Goal: Transaction & Acquisition: Subscribe to service/newsletter

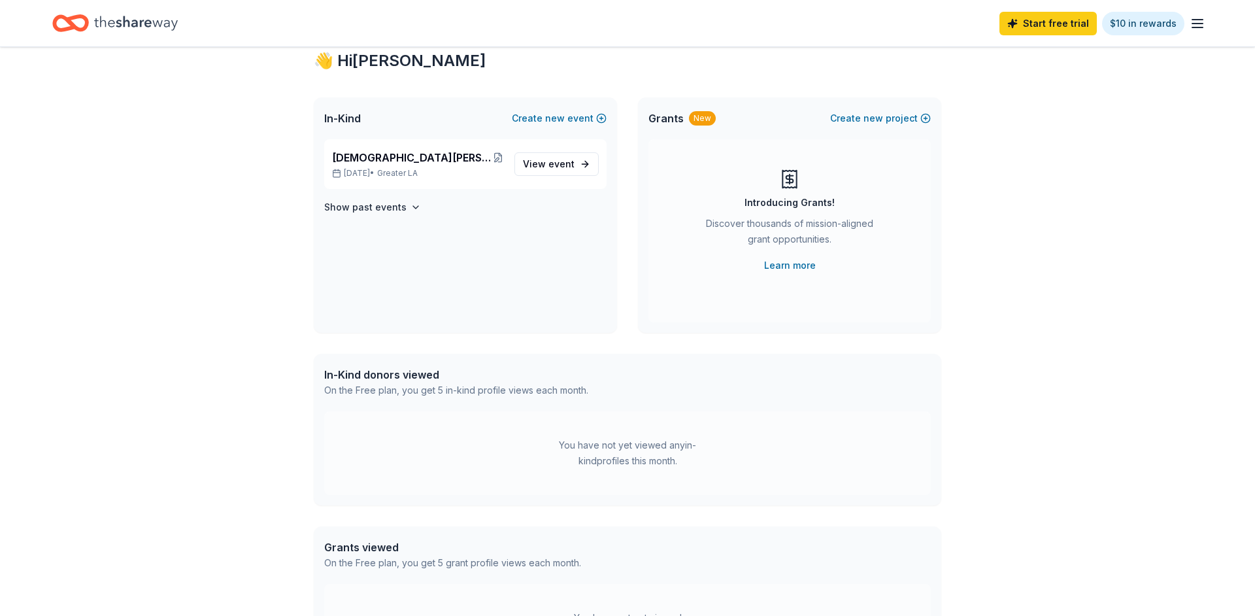
scroll to position [43, 0]
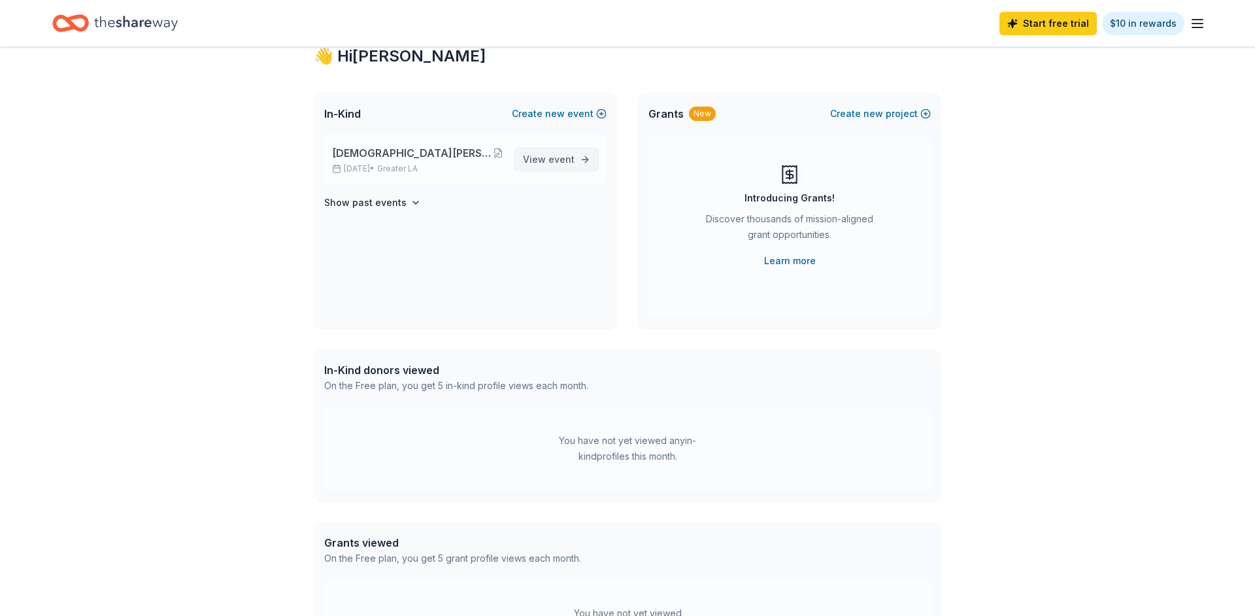
click at [571, 148] on link "View event" at bounding box center [557, 160] width 84 height 24
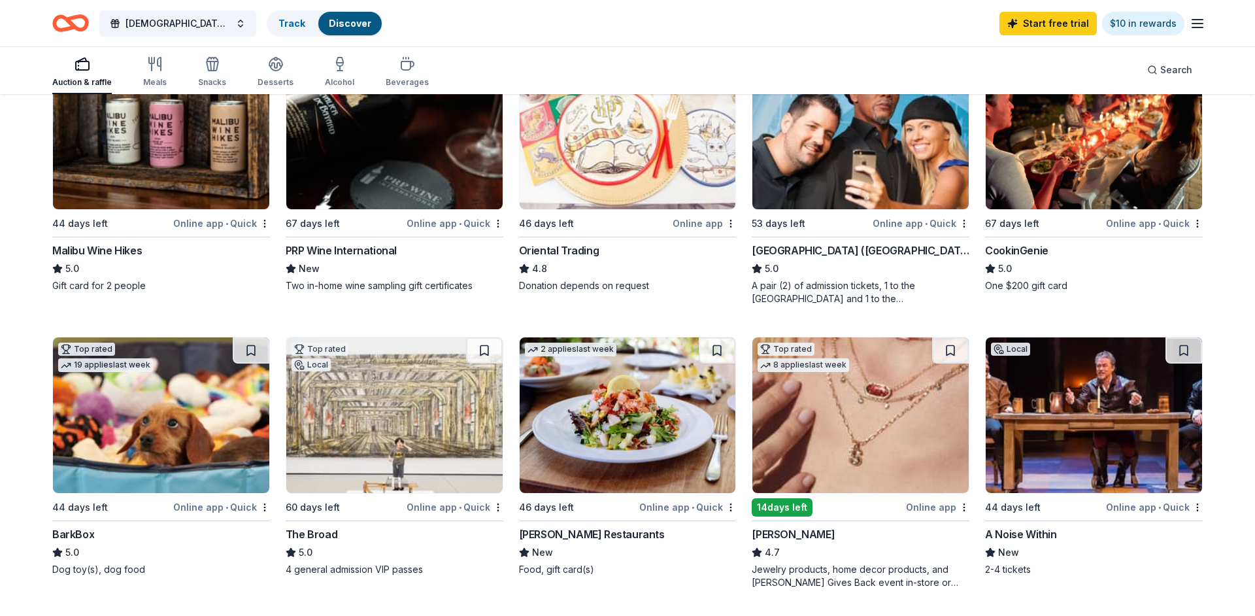
scroll to position [195, 0]
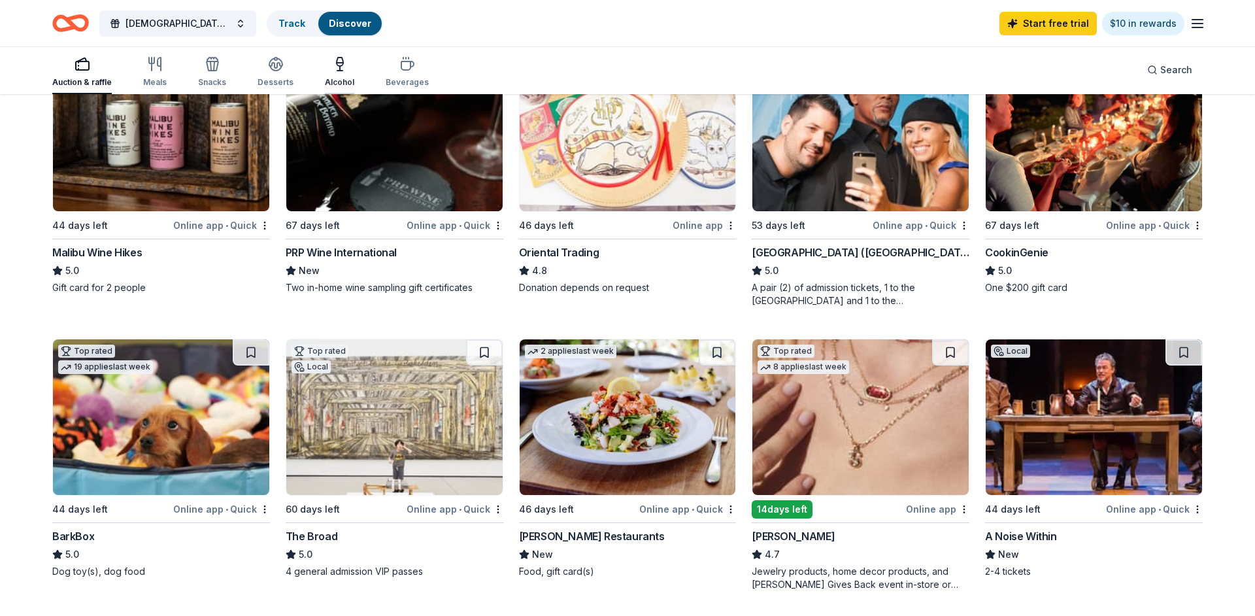
click at [337, 65] on icon "button" at bounding box center [340, 62] width 7 height 8
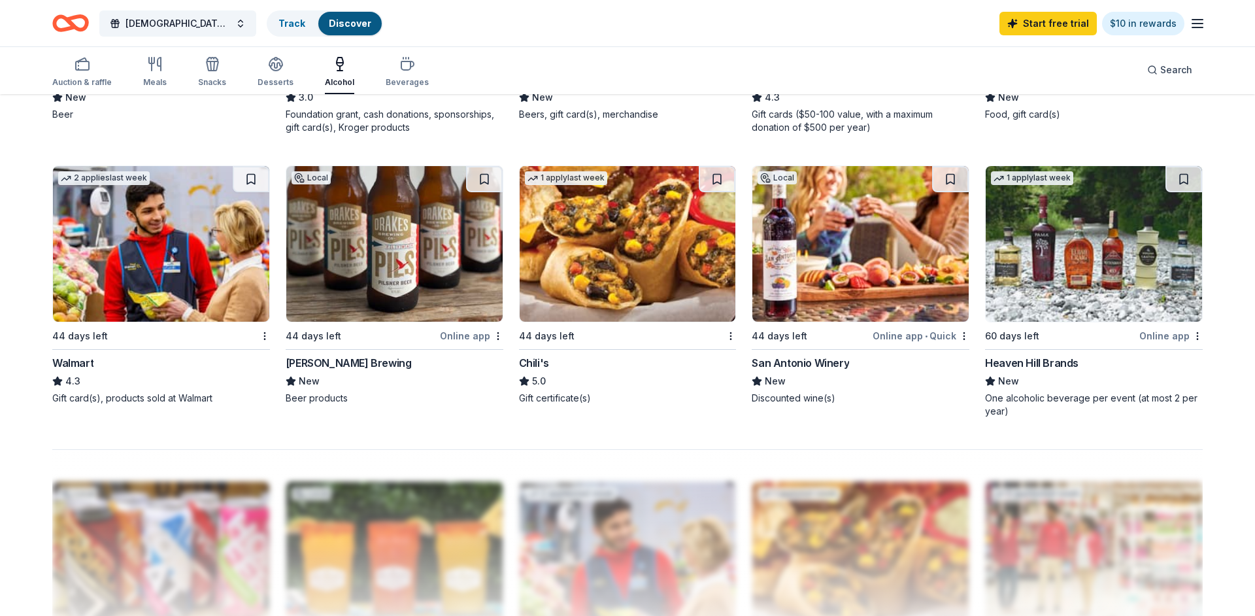
scroll to position [922, 0]
click at [120, 283] on img at bounding box center [161, 245] width 216 height 156
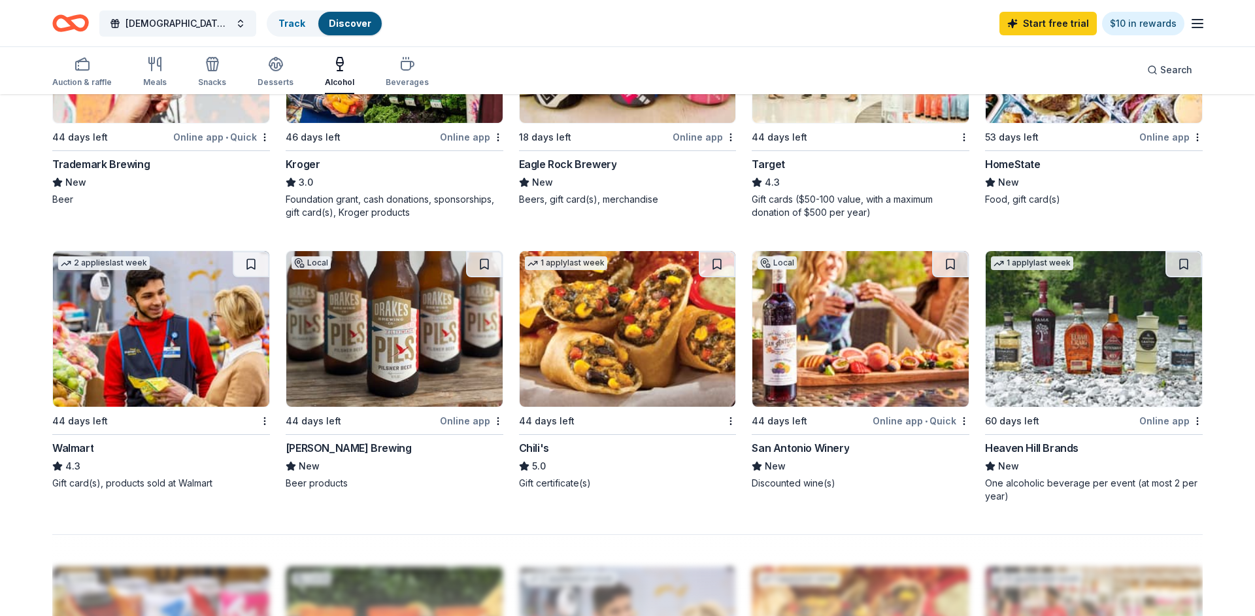
scroll to position [818, 0]
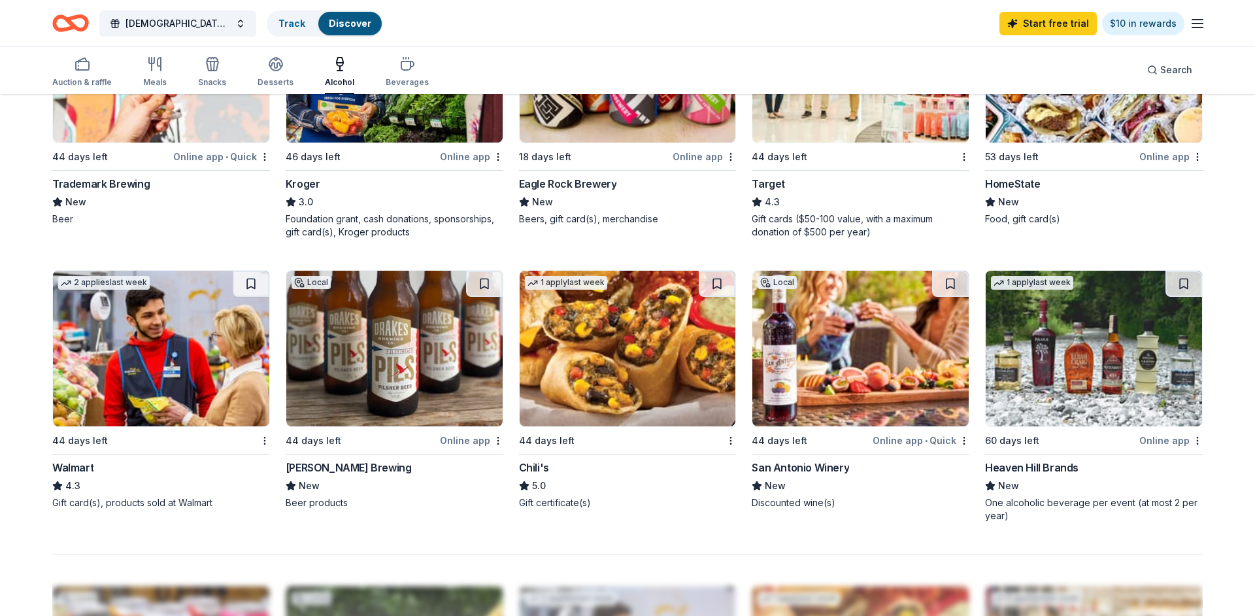
click at [606, 364] on img at bounding box center [628, 349] width 216 height 156
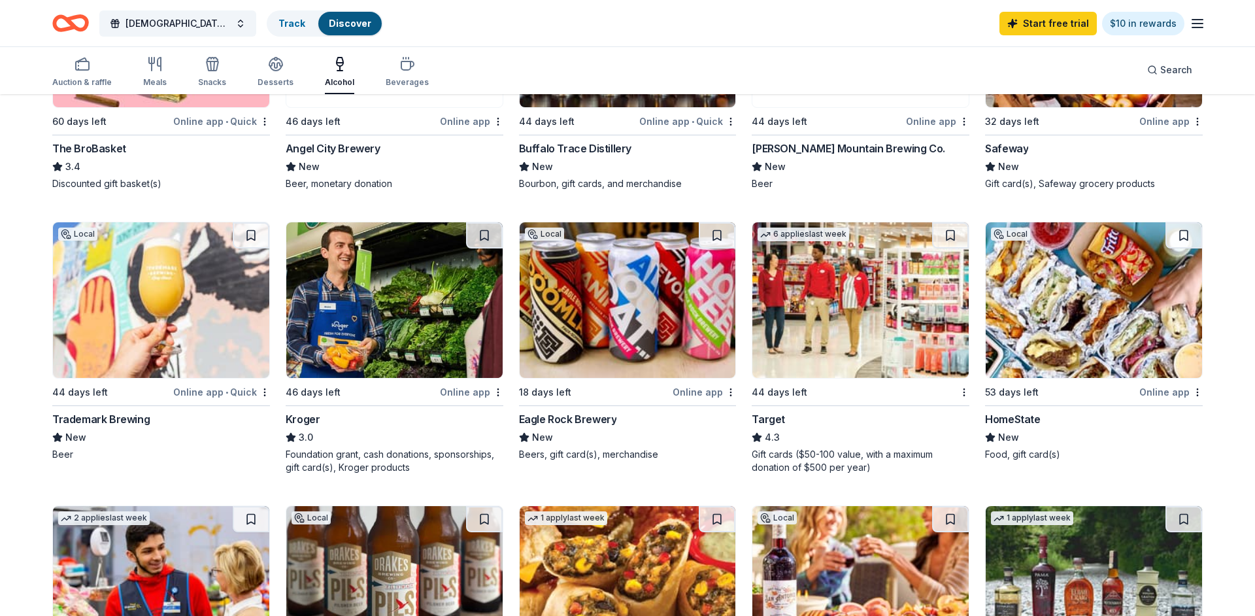
scroll to position [577, 0]
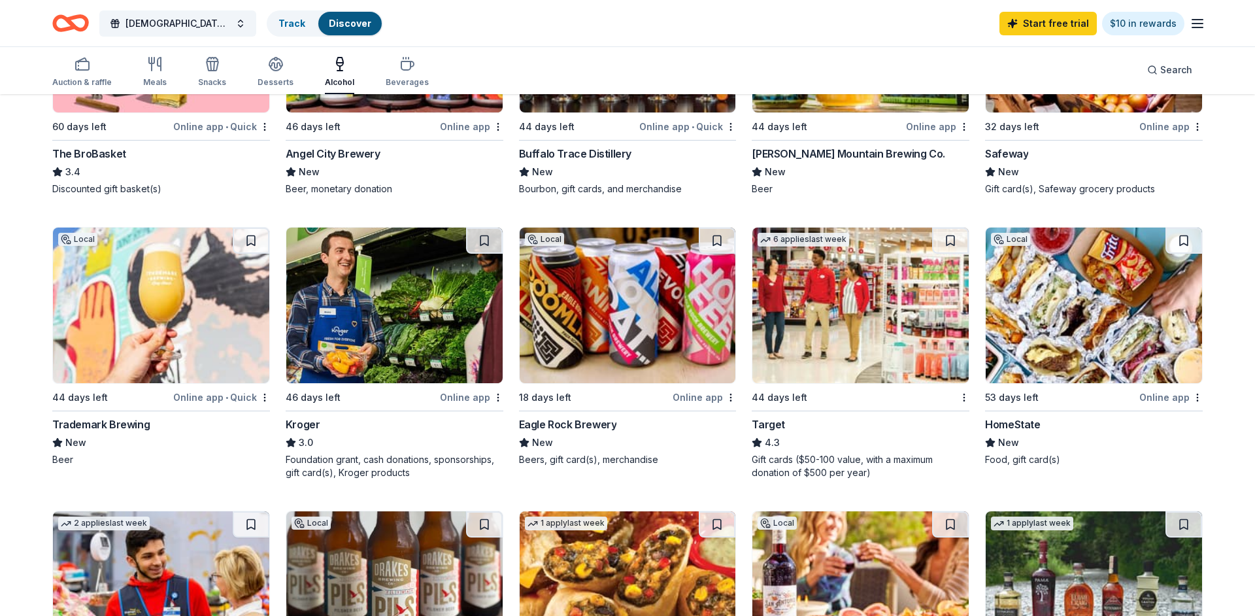
click at [643, 336] on img at bounding box center [628, 306] width 216 height 156
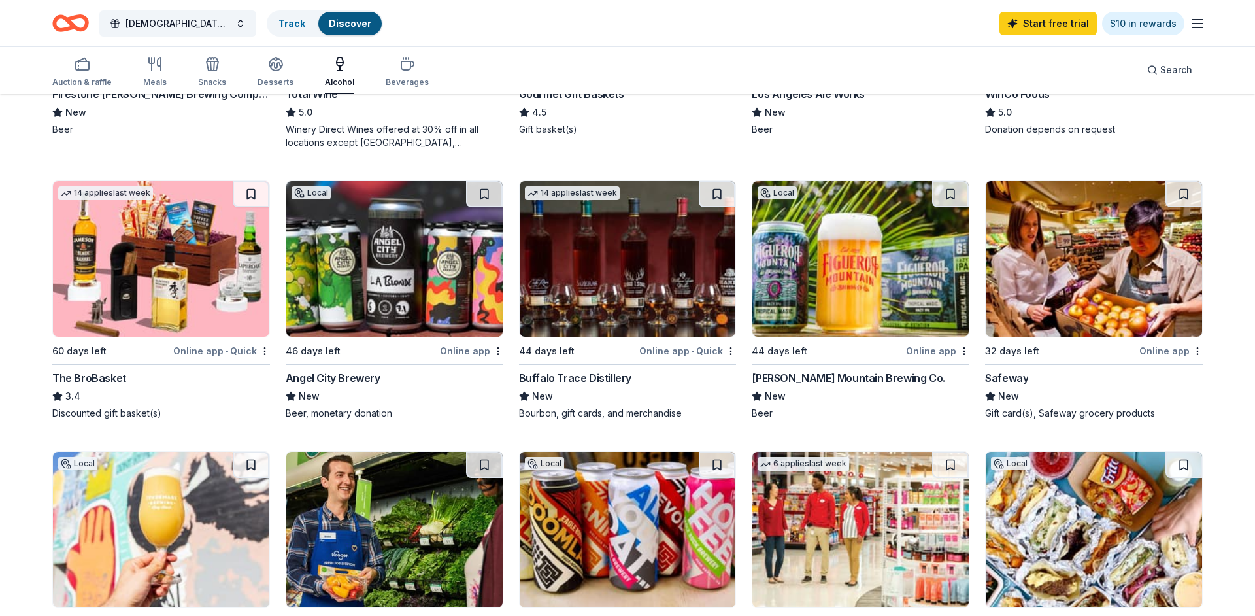
scroll to position [352, 0]
click at [678, 280] on img at bounding box center [628, 260] width 216 height 156
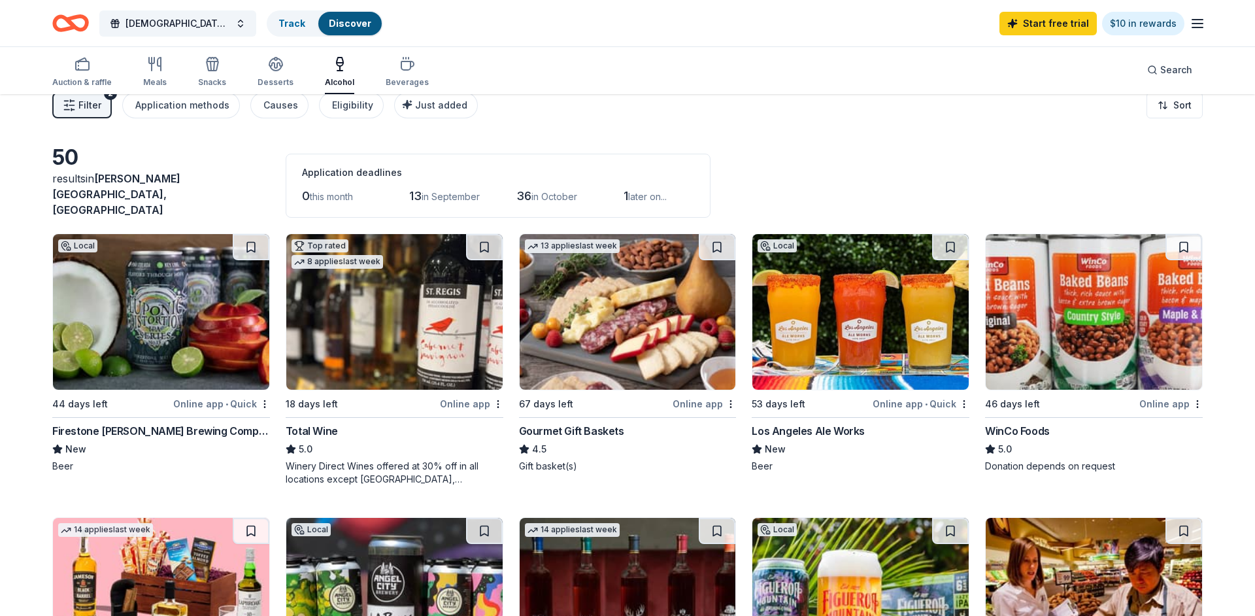
scroll to position [14, 0]
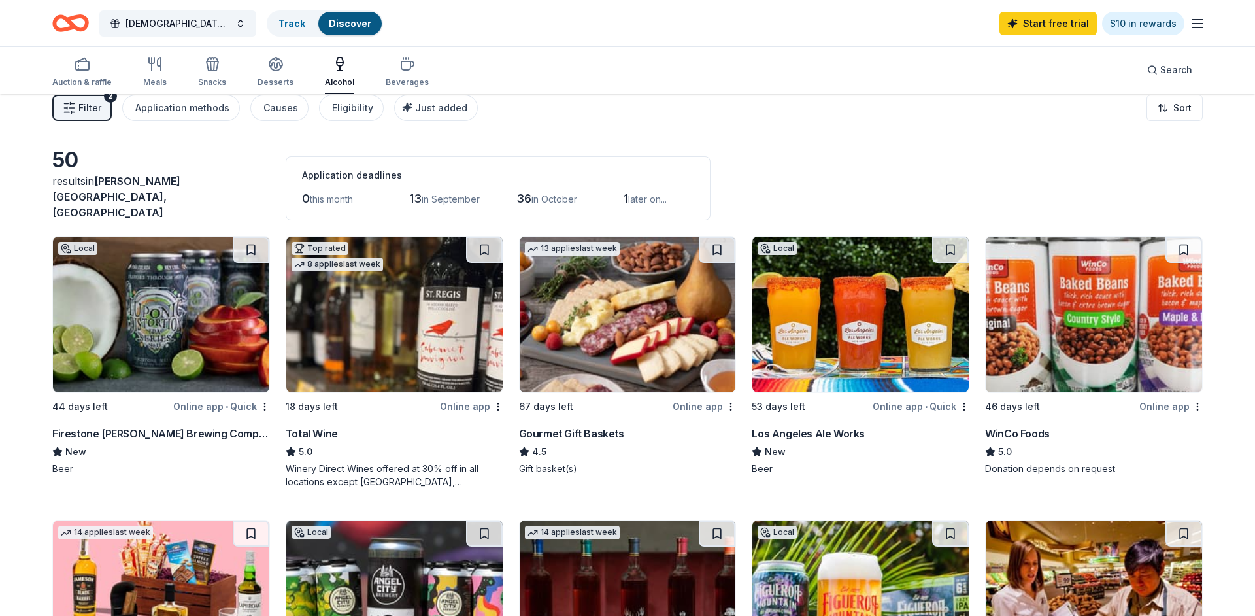
click at [647, 341] on img at bounding box center [628, 315] width 216 height 156
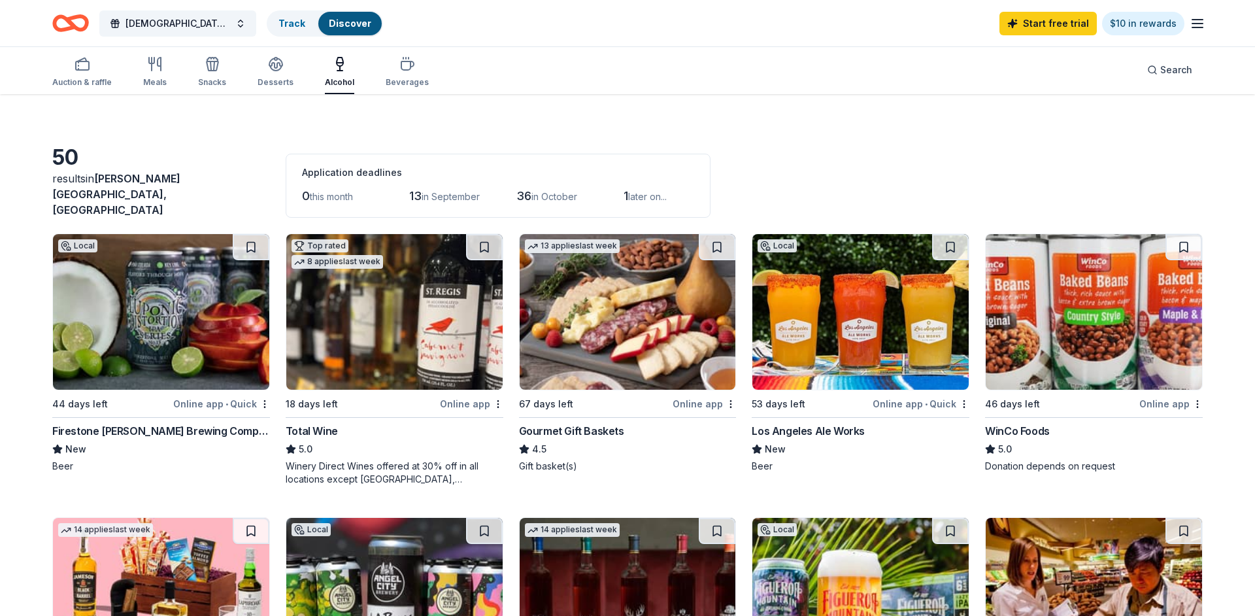
scroll to position [12, 0]
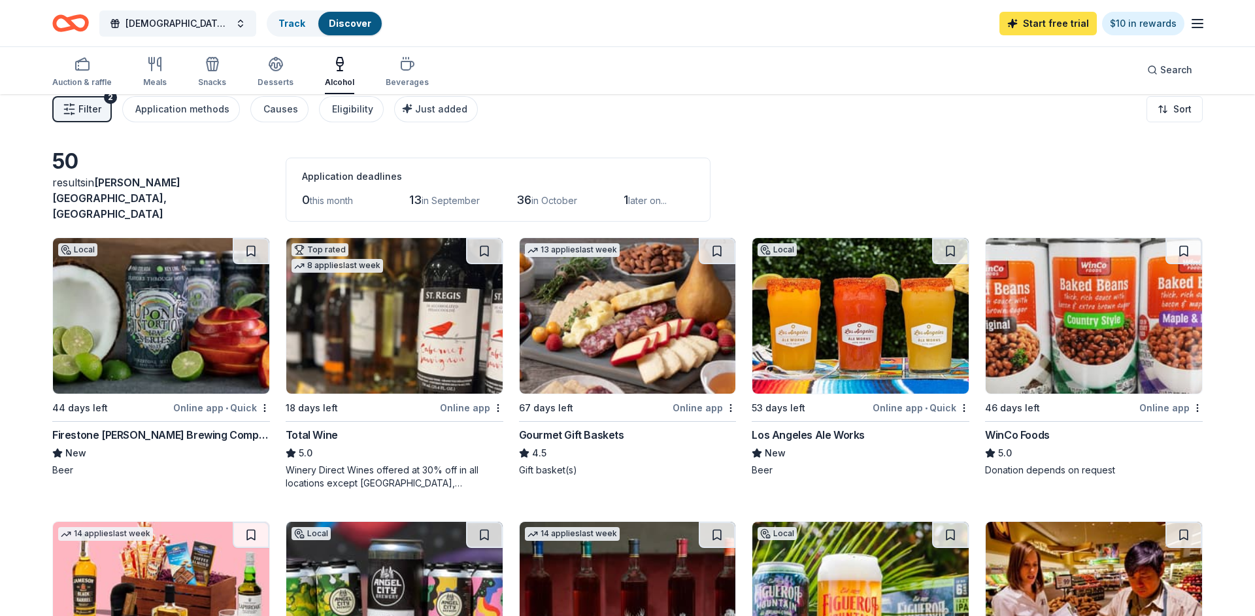
click at [1081, 21] on link "Start free trial" at bounding box center [1048, 24] width 97 height 24
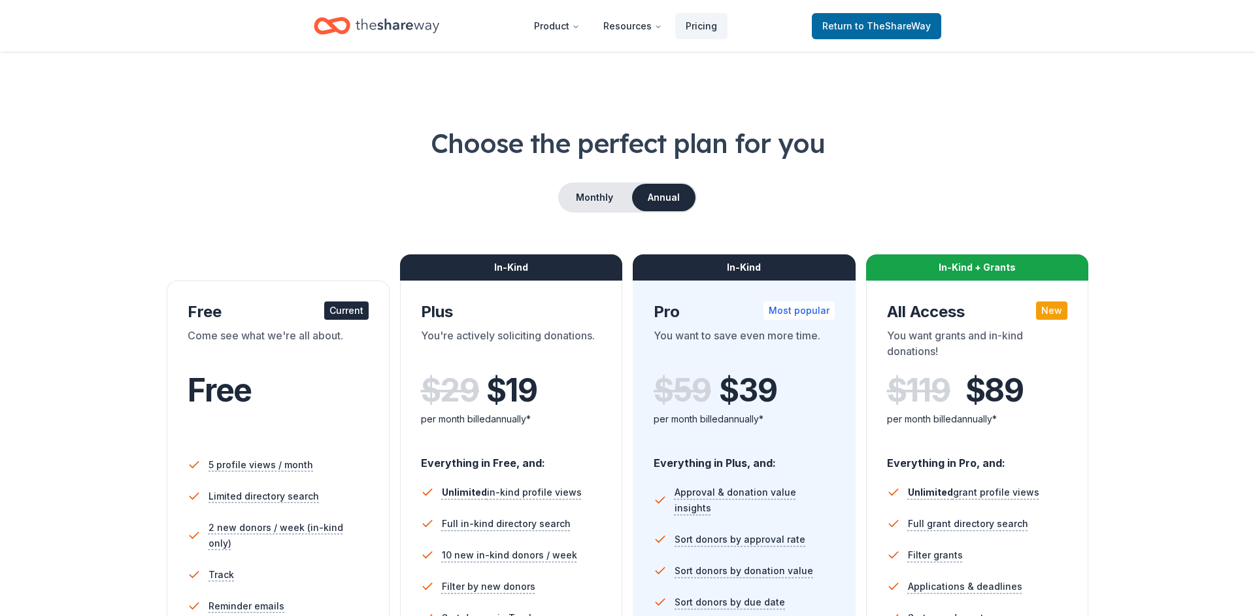
scroll to position [7, 0]
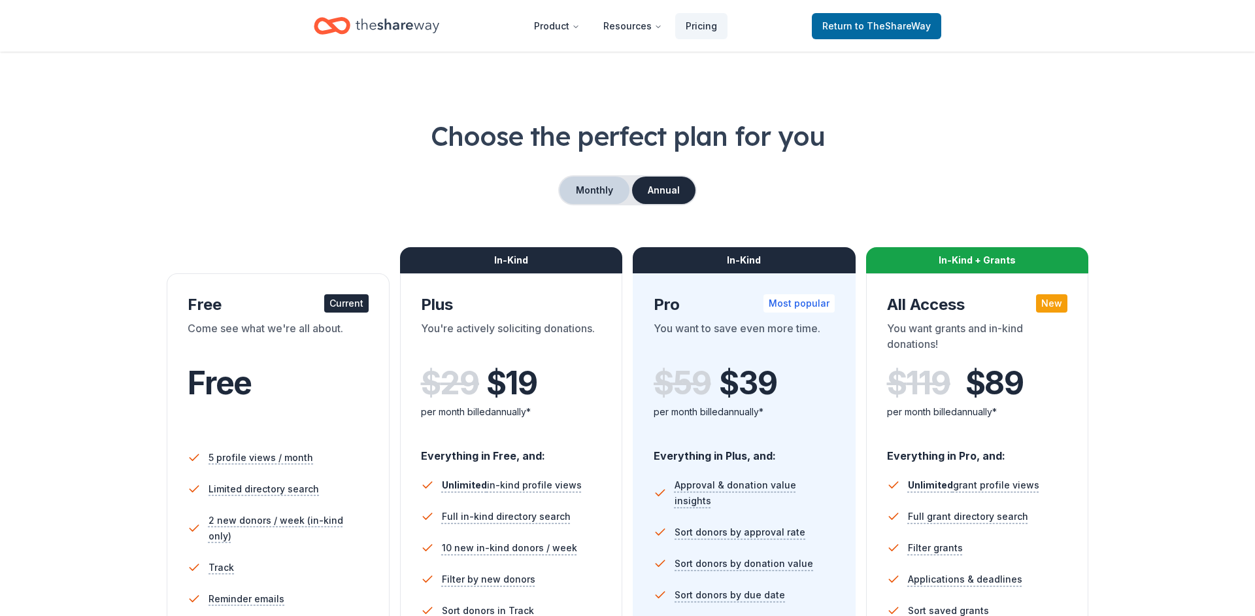
click at [606, 192] on button "Monthly" at bounding box center [595, 190] width 70 height 27
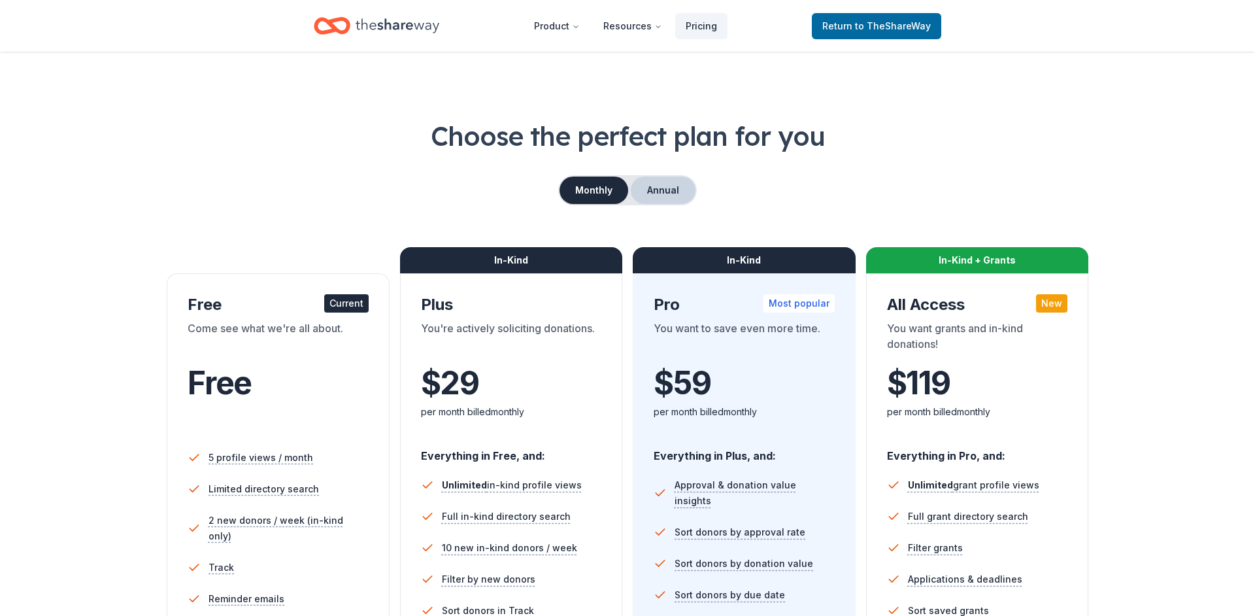
click at [680, 187] on button "Annual" at bounding box center [663, 190] width 65 height 27
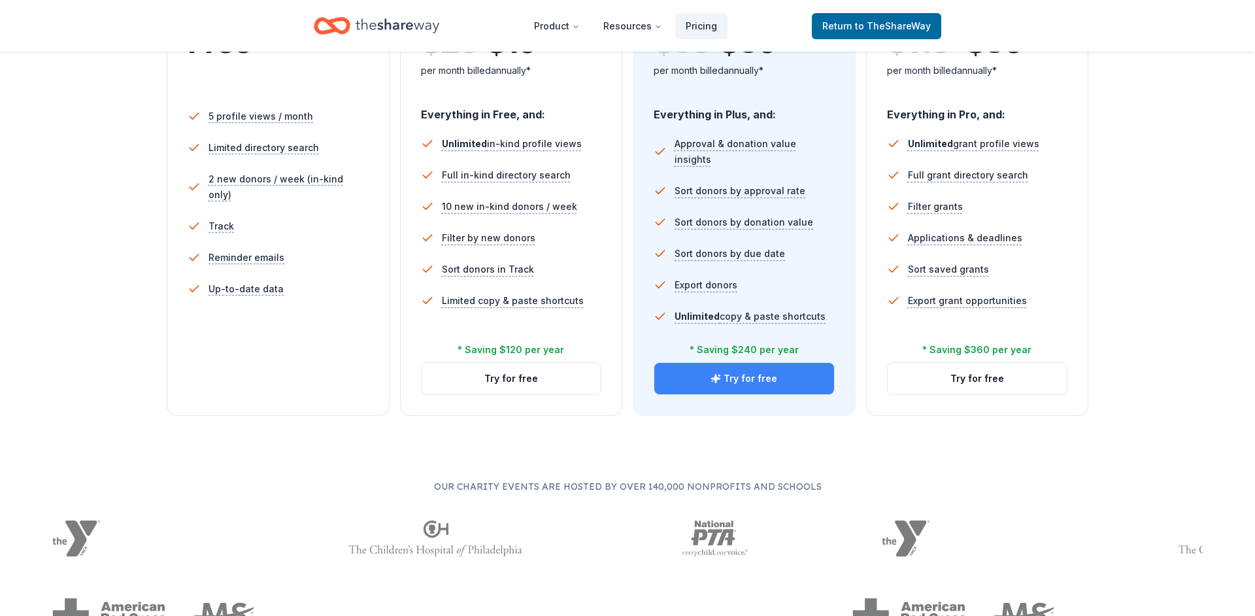
scroll to position [324, 0]
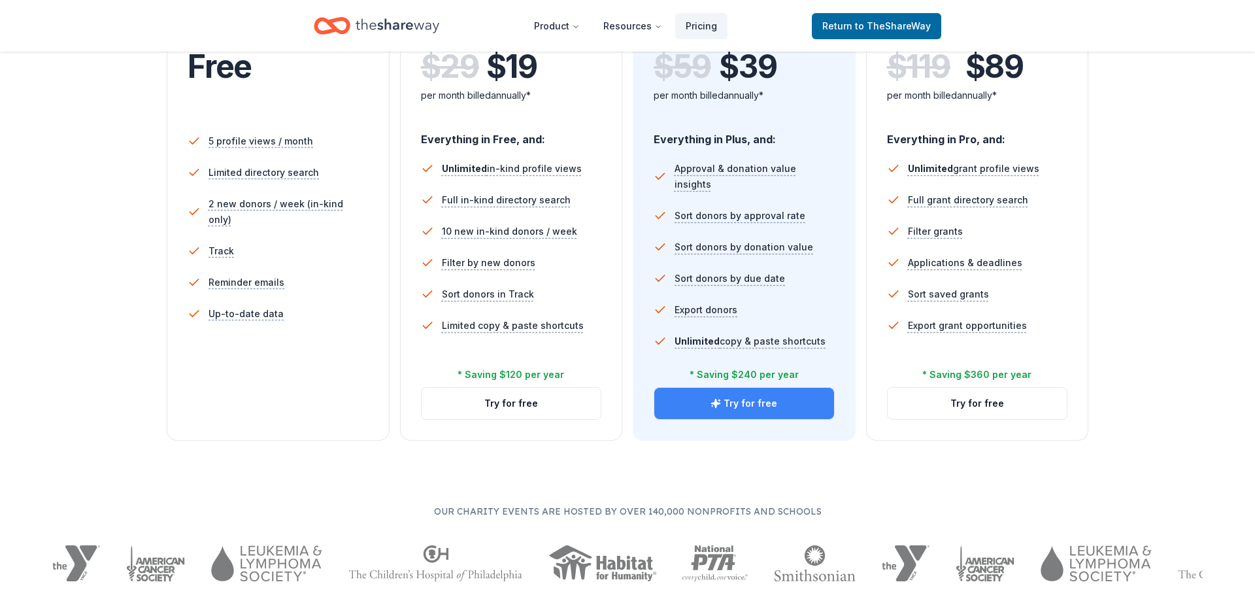
click at [768, 397] on button "Try for free" at bounding box center [744, 403] width 180 height 31
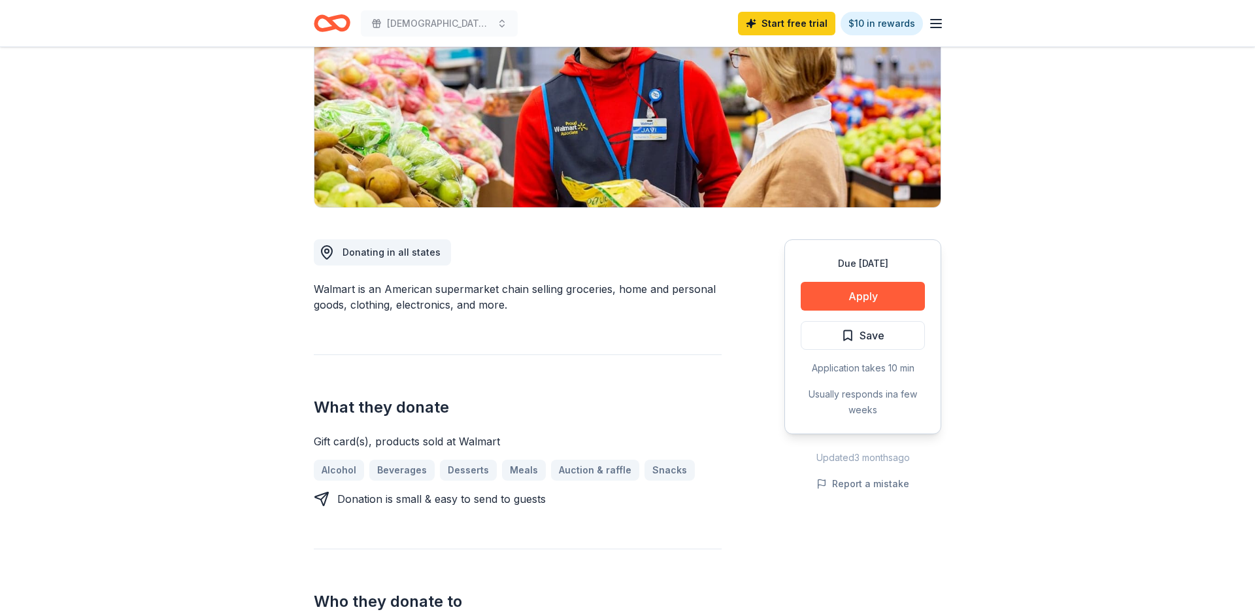
scroll to position [200, 0]
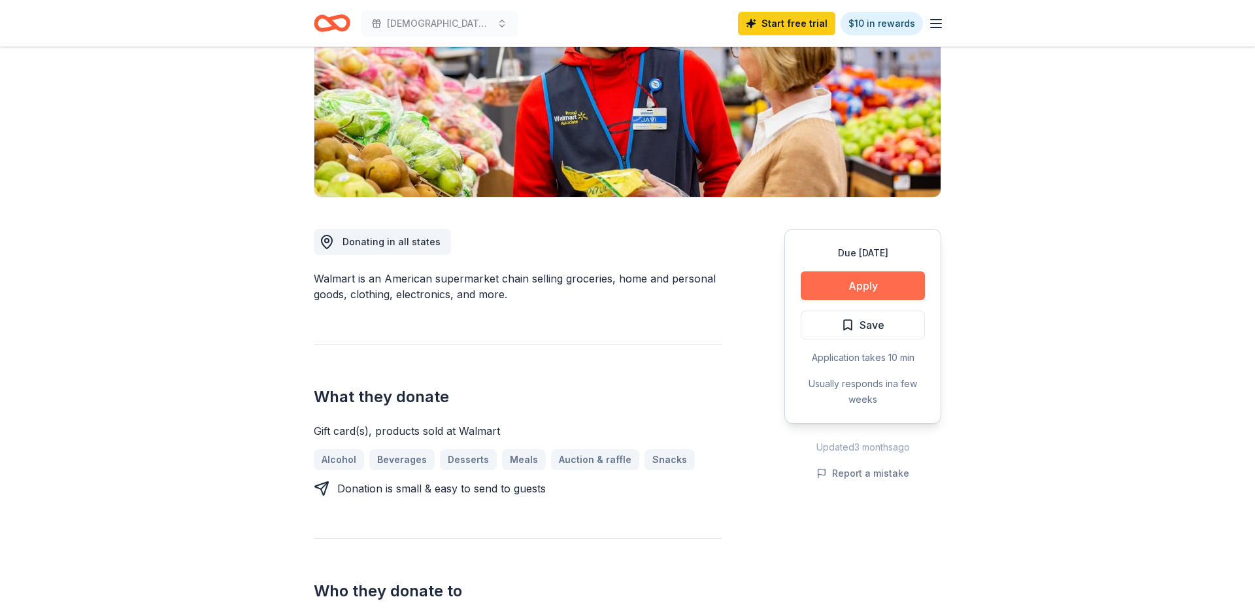
click at [848, 285] on button "Apply" at bounding box center [863, 285] width 124 height 29
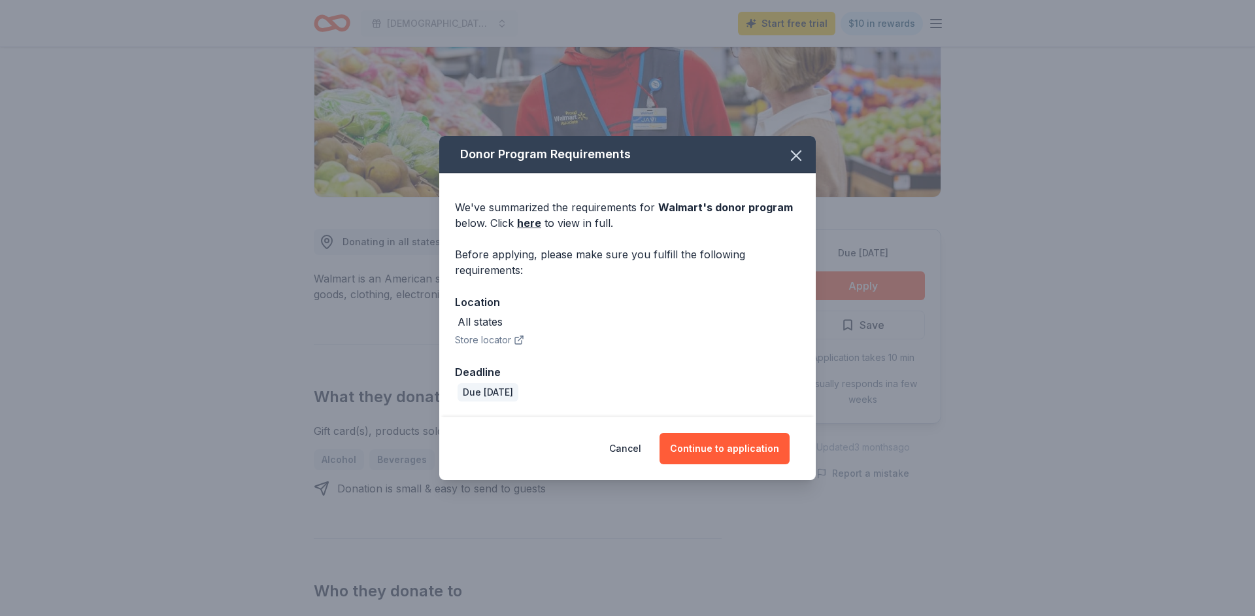
click at [481, 341] on button "Store locator" at bounding box center [489, 340] width 69 height 16
click at [750, 437] on button "Continue to application" at bounding box center [725, 448] width 130 height 31
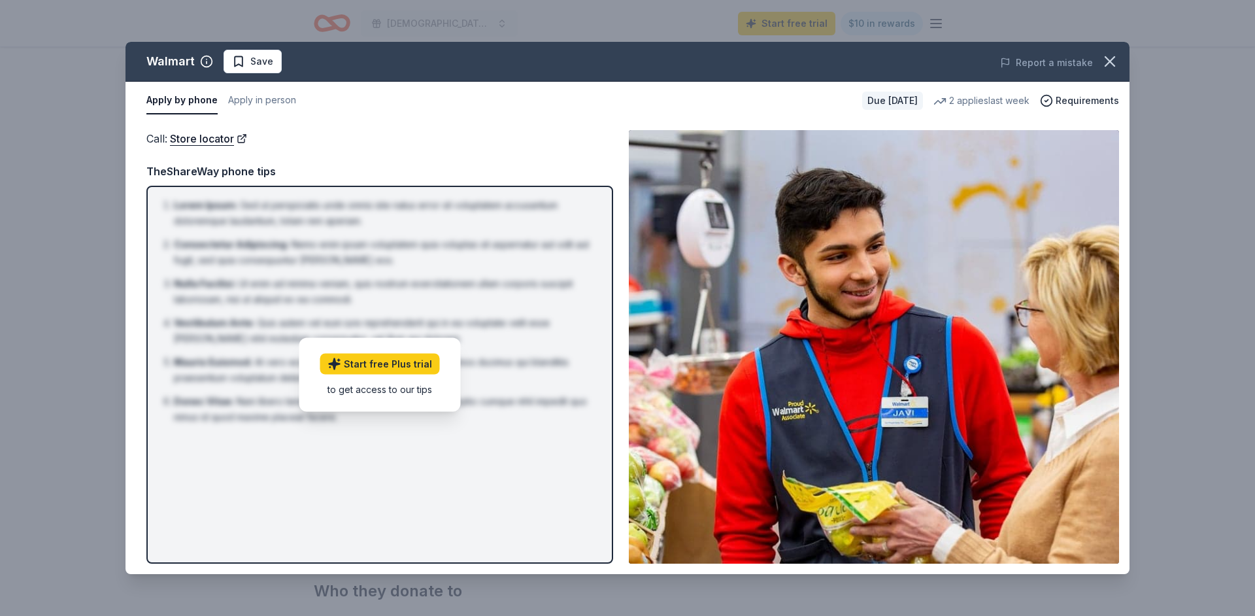
click at [435, 316] on li "Vestibulum Ante : Quis autem vel eum iure reprehenderit qui in ea voluptate vel…" at bounding box center [384, 330] width 420 height 31
click at [537, 167] on div "TheShareWay phone tips" at bounding box center [379, 171] width 467 height 17
click at [1115, 63] on icon "button" at bounding box center [1110, 61] width 18 height 18
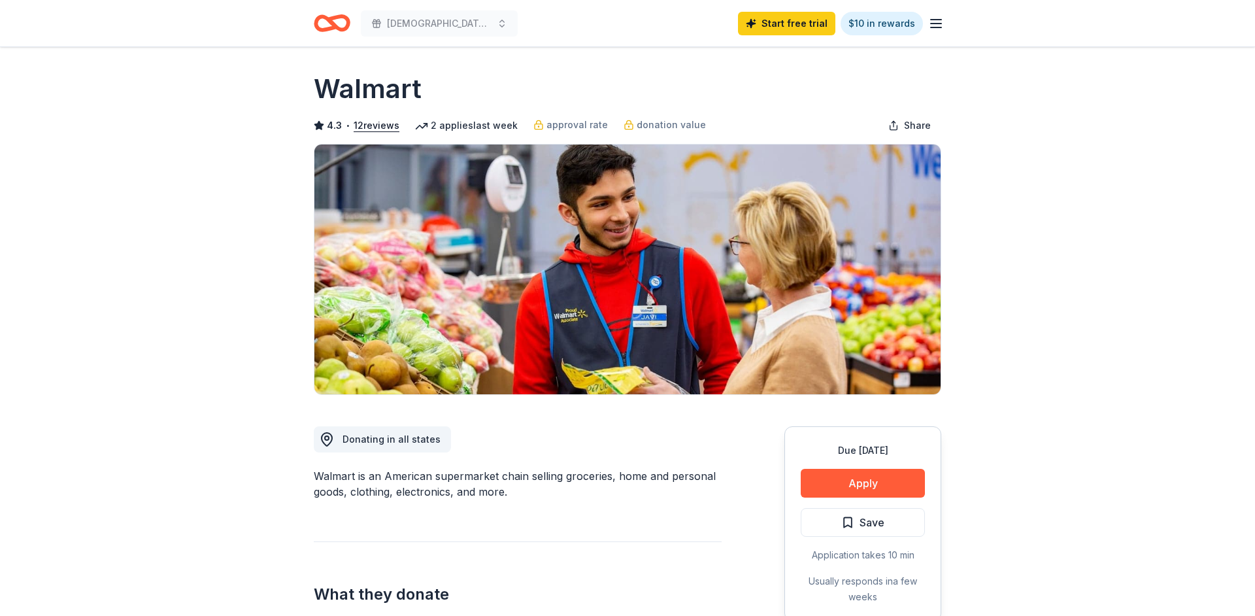
scroll to position [0, 0]
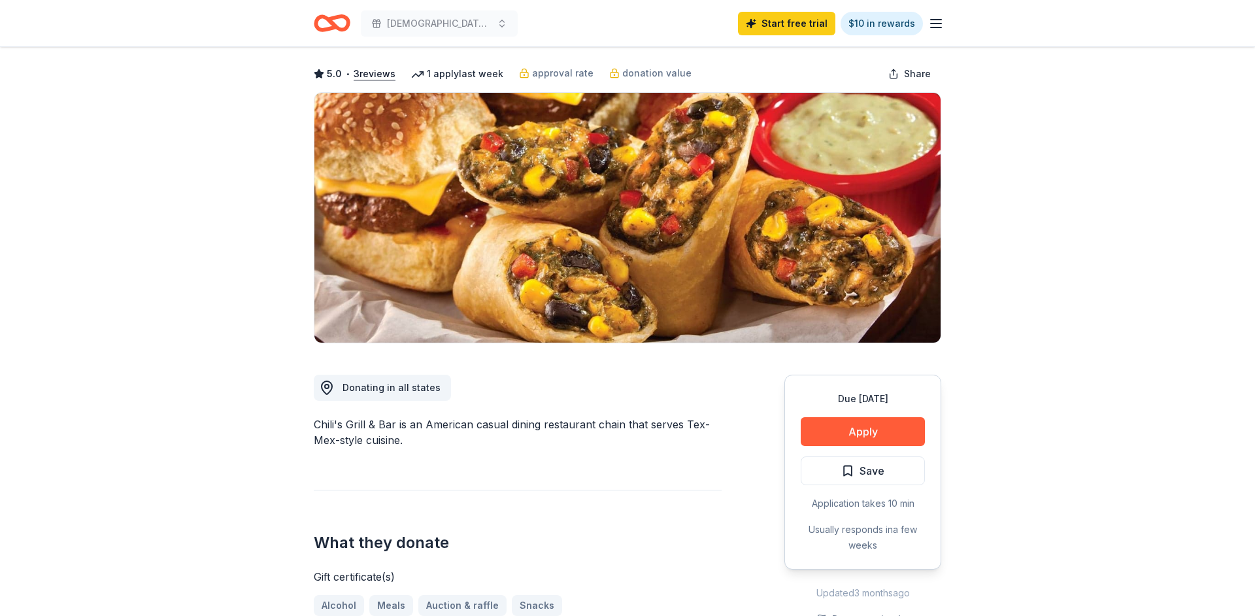
scroll to position [52, 0]
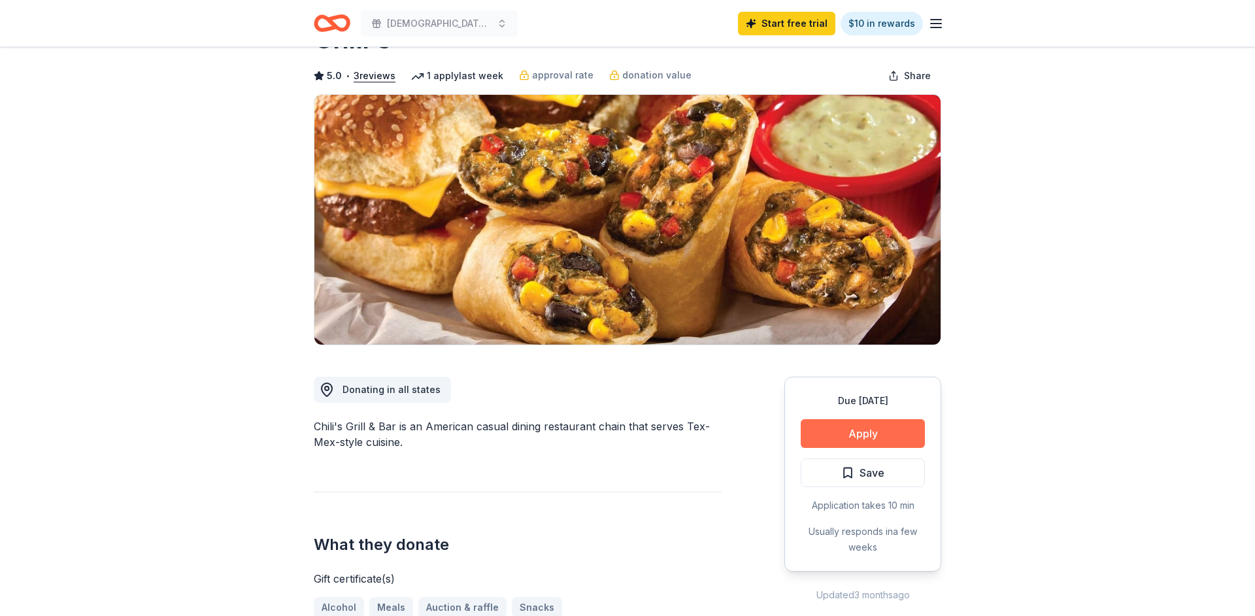
click at [872, 432] on button "Apply" at bounding box center [863, 433] width 124 height 29
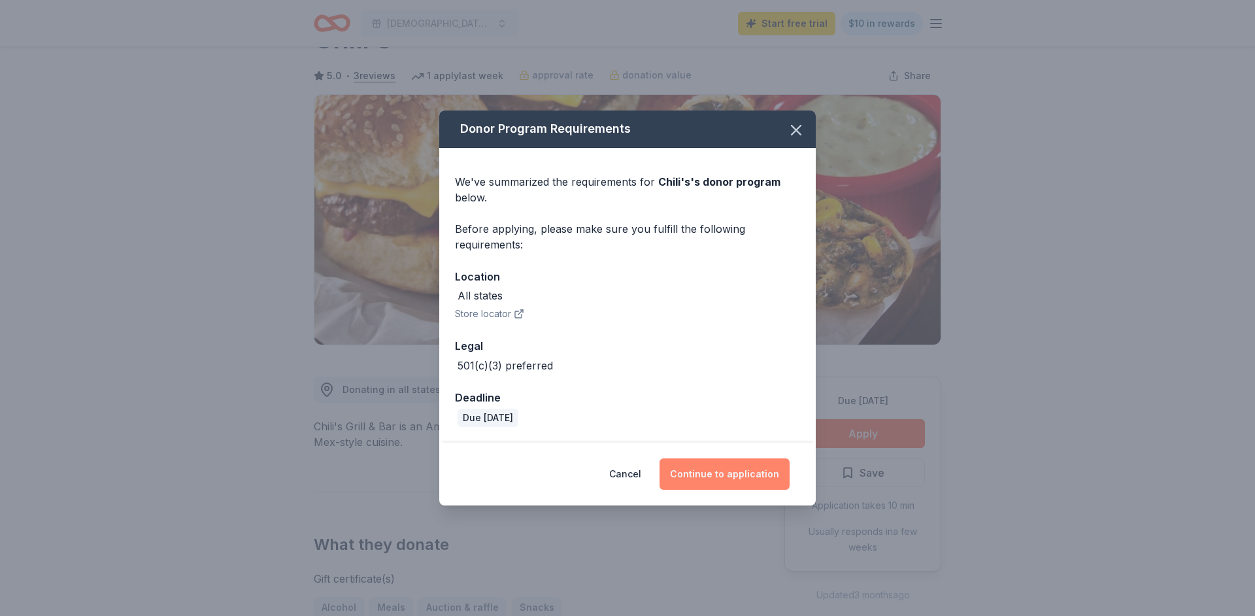
click at [738, 479] on button "Continue to application" at bounding box center [725, 473] width 130 height 31
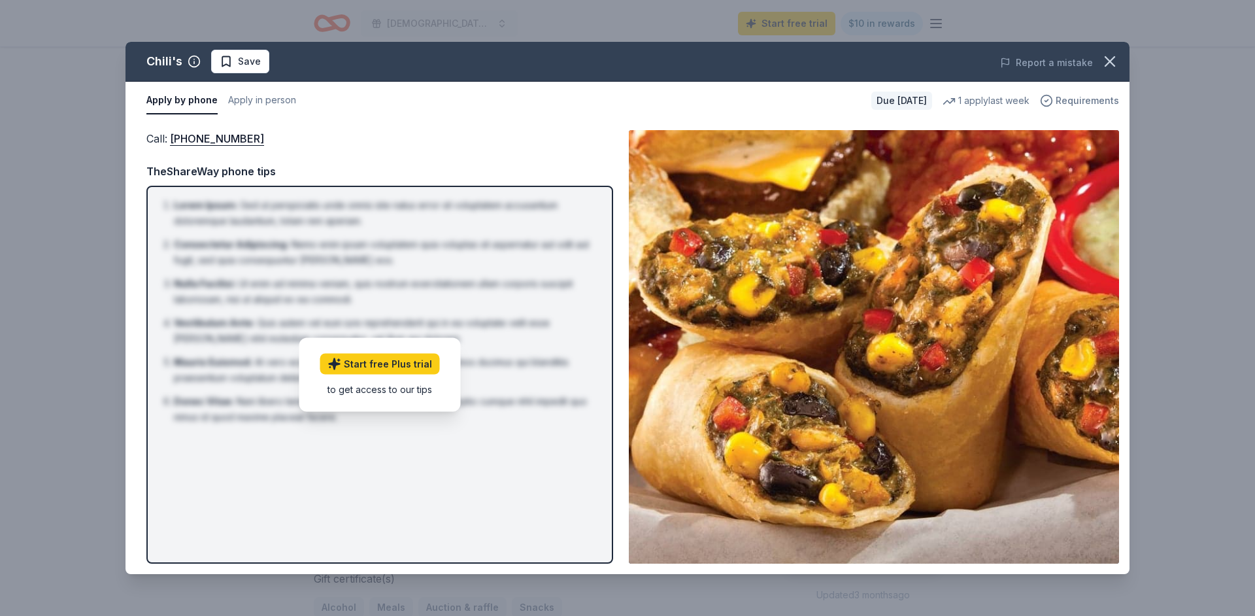
click at [1079, 98] on span "Requirements" at bounding box center [1087, 101] width 63 height 16
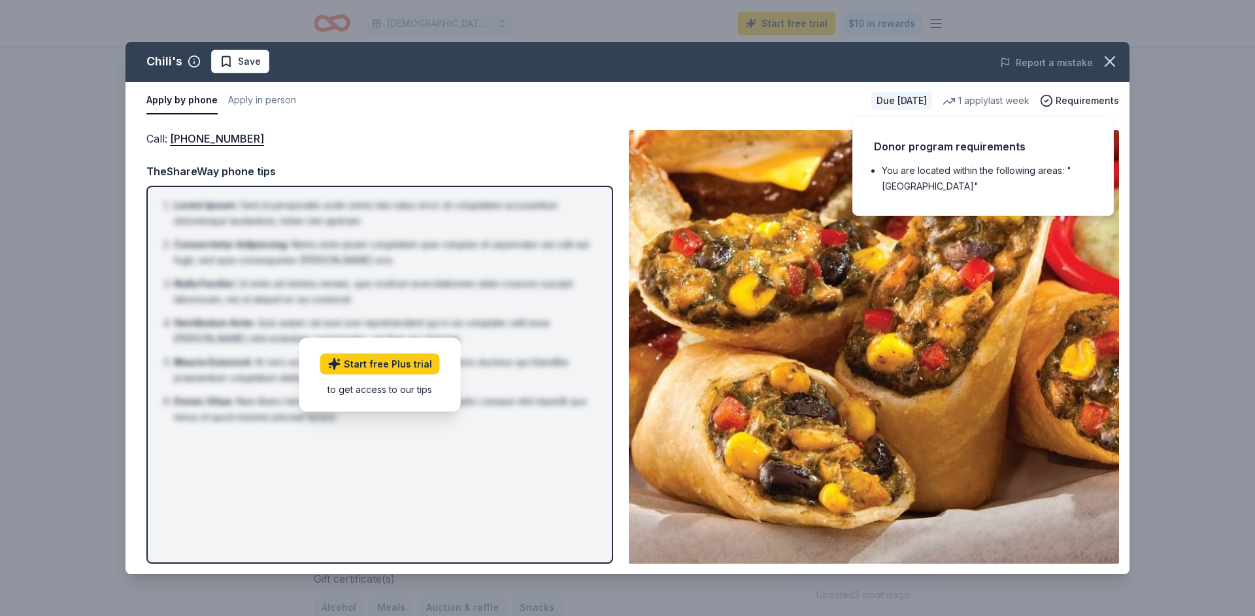
click at [770, 92] on div "Apply by phone Apply in person" at bounding box center [503, 100] width 715 height 27
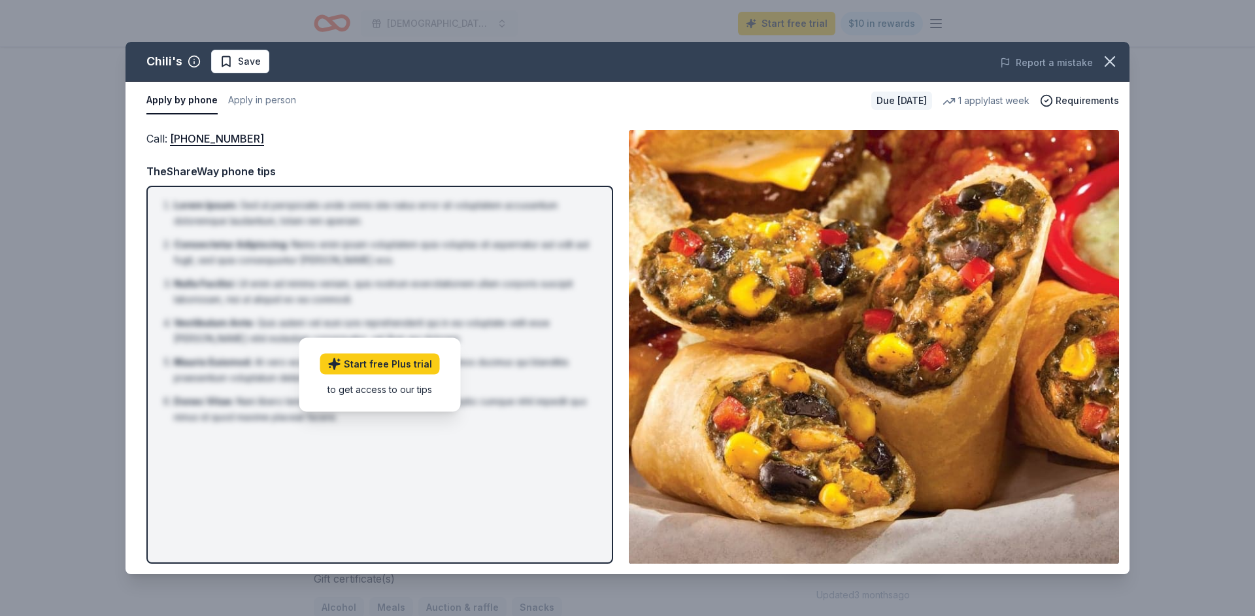
click at [524, 126] on div "Call : (559) 432-3711 Call : (559) 432-3711 TheShareWay phone tips Lorem Ipsum …" at bounding box center [628, 347] width 1004 height 454
click at [263, 105] on button "Apply in person" at bounding box center [262, 100] width 68 height 27
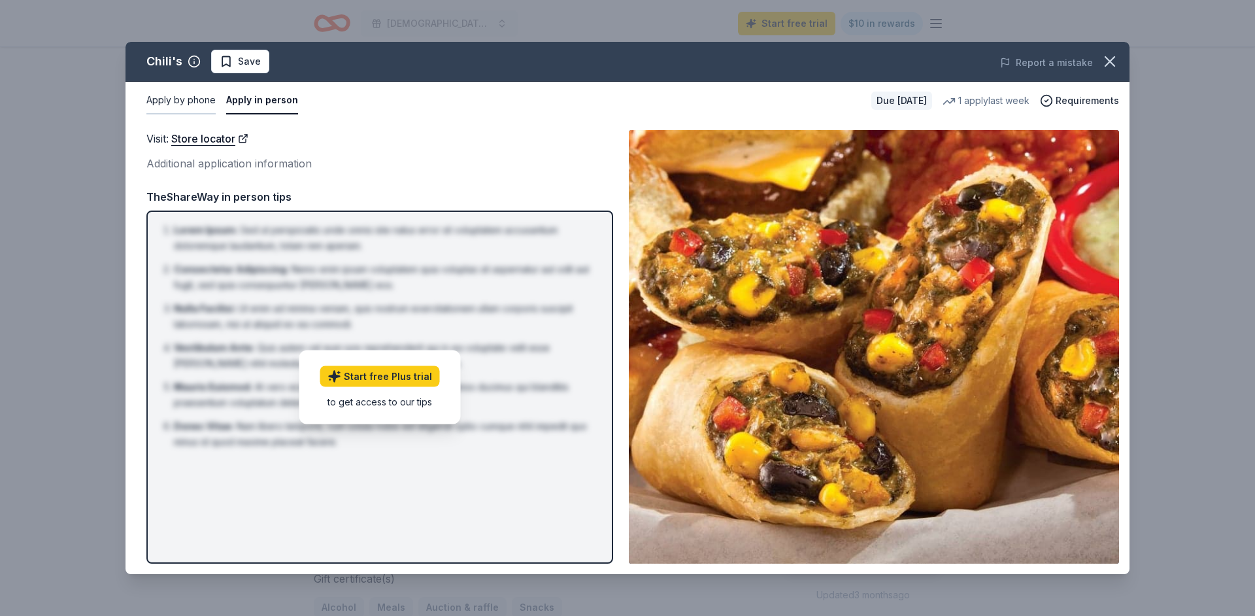
click at [198, 99] on button "Apply by phone" at bounding box center [180, 100] width 69 height 27
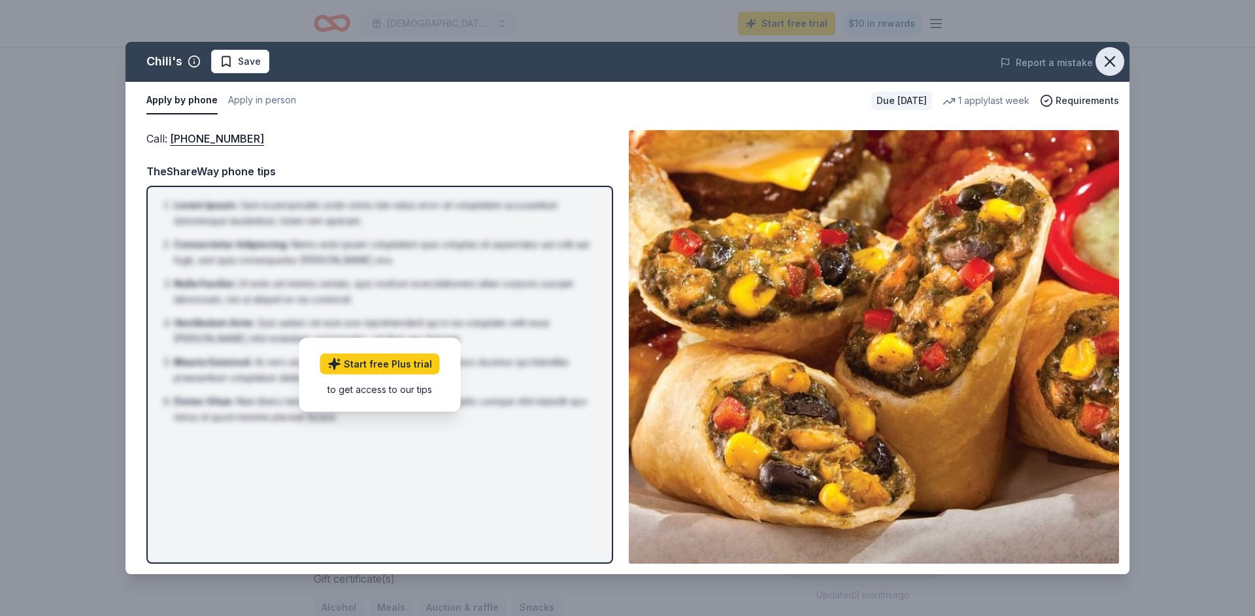
click at [1113, 60] on icon "button" at bounding box center [1110, 61] width 18 height 18
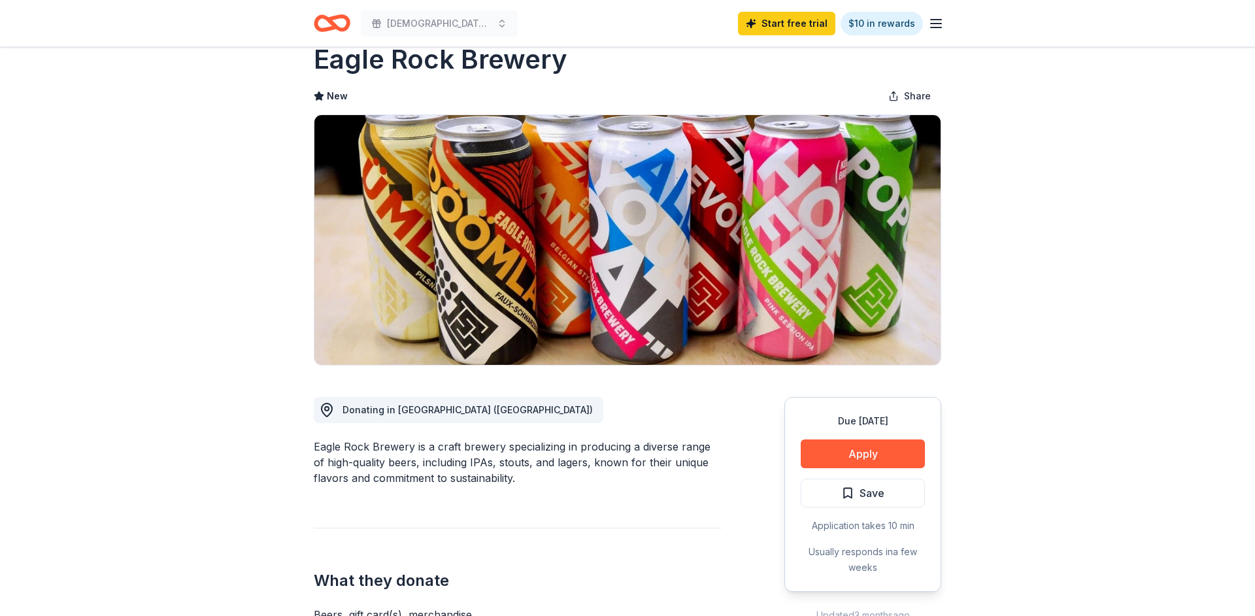
scroll to position [29, 0]
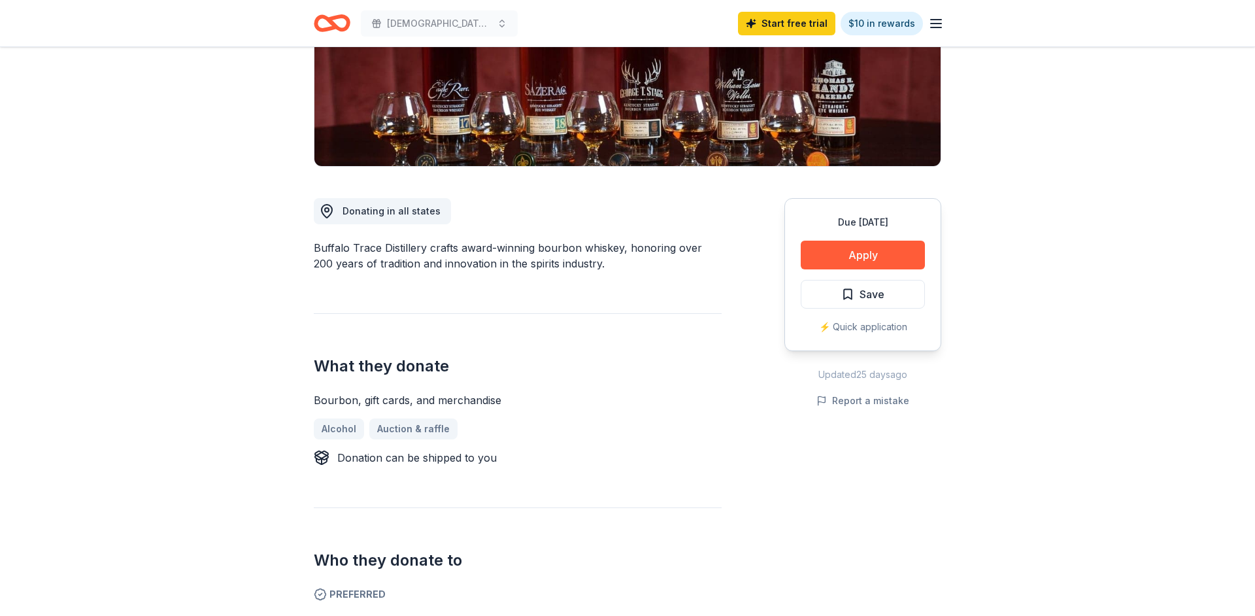
scroll to position [228, 0]
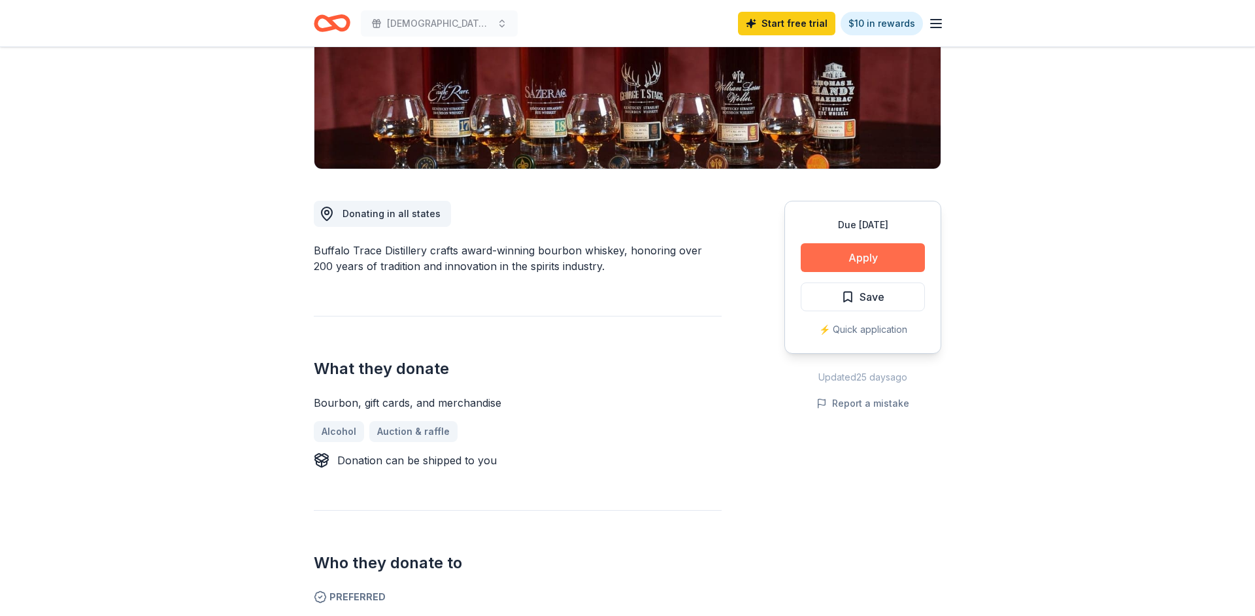
click at [885, 264] on button "Apply" at bounding box center [863, 257] width 124 height 29
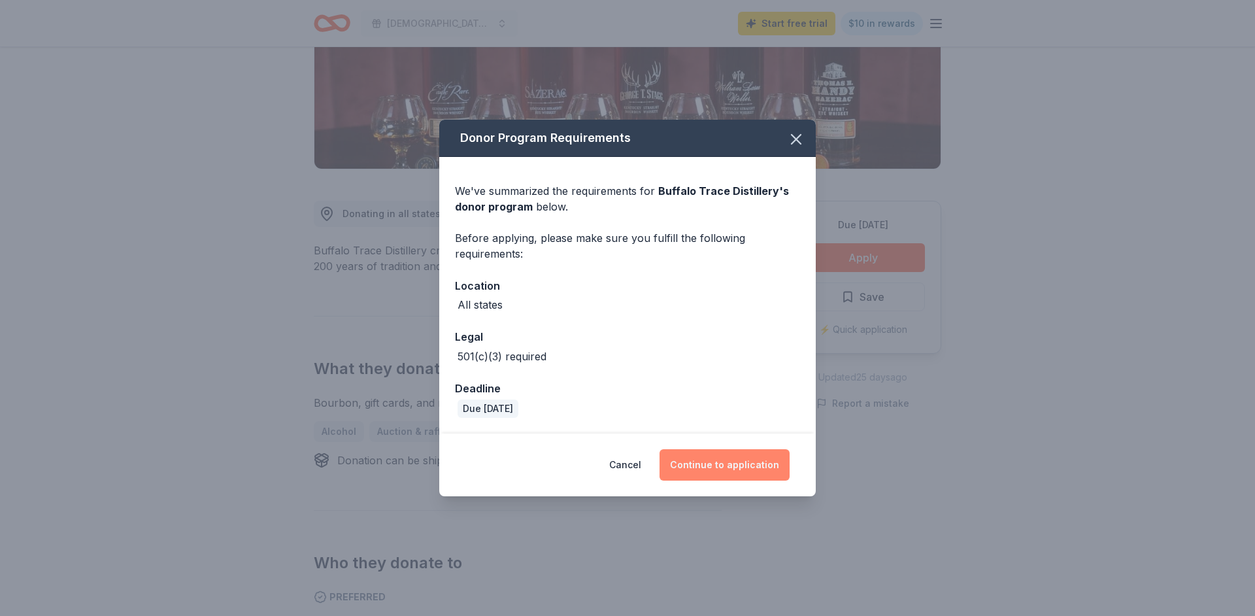
click at [743, 470] on button "Continue to application" at bounding box center [725, 464] width 130 height 31
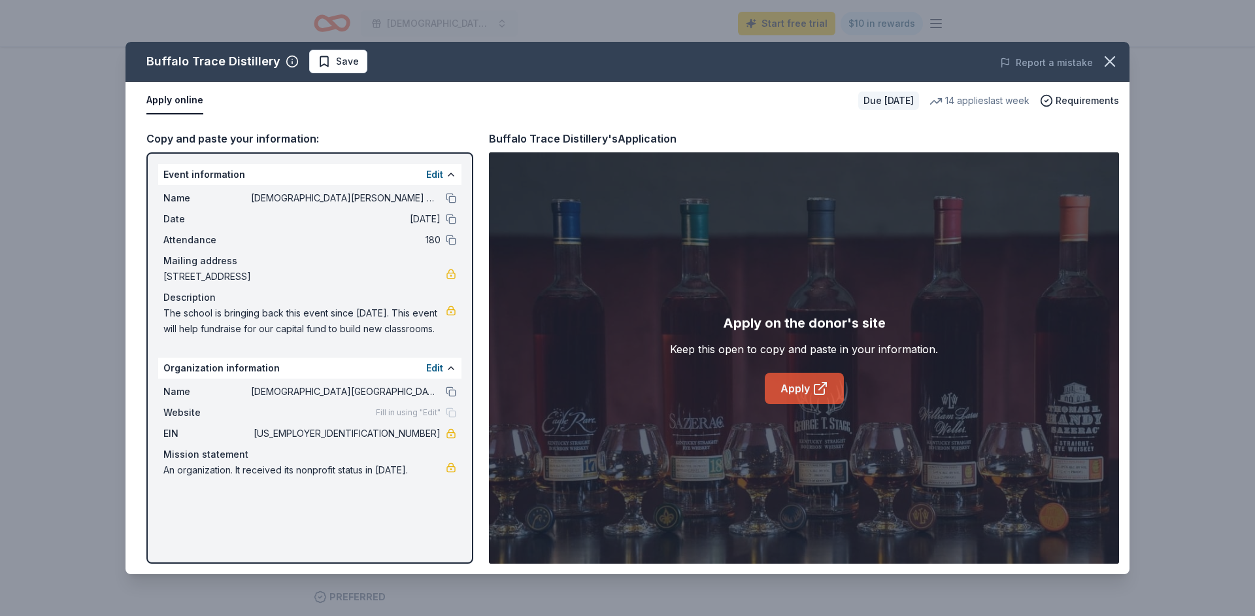
click at [827, 400] on link "Apply" at bounding box center [804, 388] width 79 height 31
drag, startPoint x: 388, startPoint y: 435, endPoint x: 479, endPoint y: 420, distance: 92.8
click at [428, 430] on span "[US_EMPLOYER_IDENTIFICATION_NUMBER]" at bounding box center [346, 434] width 190 height 16
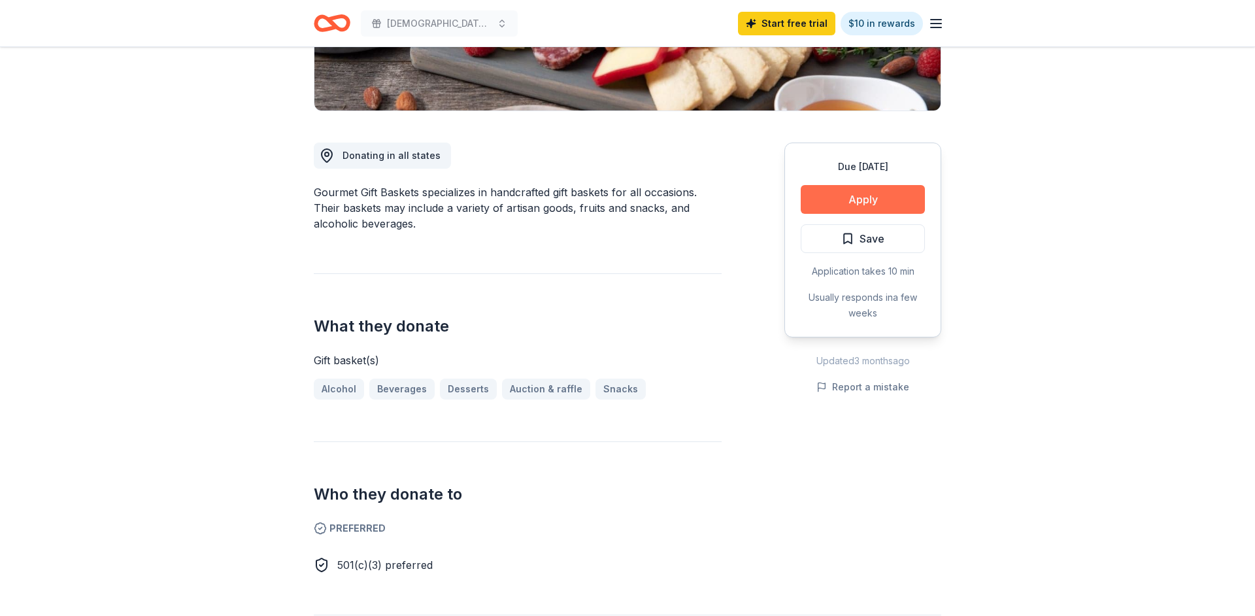
scroll to position [273, 0]
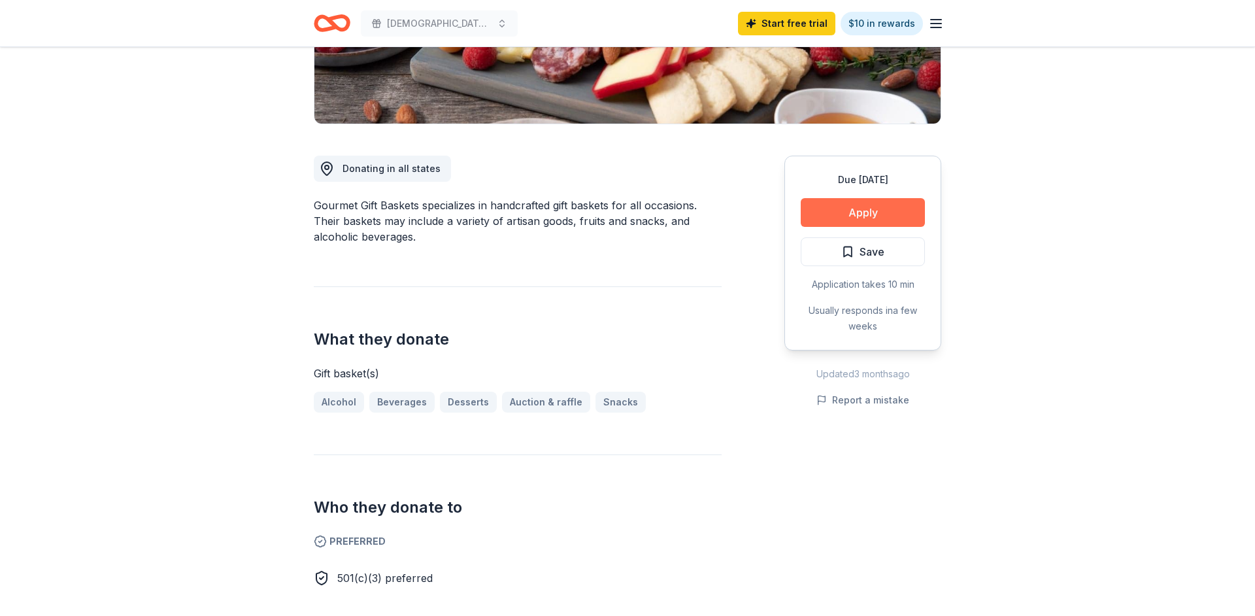
click at [882, 214] on button "Apply" at bounding box center [863, 212] width 124 height 29
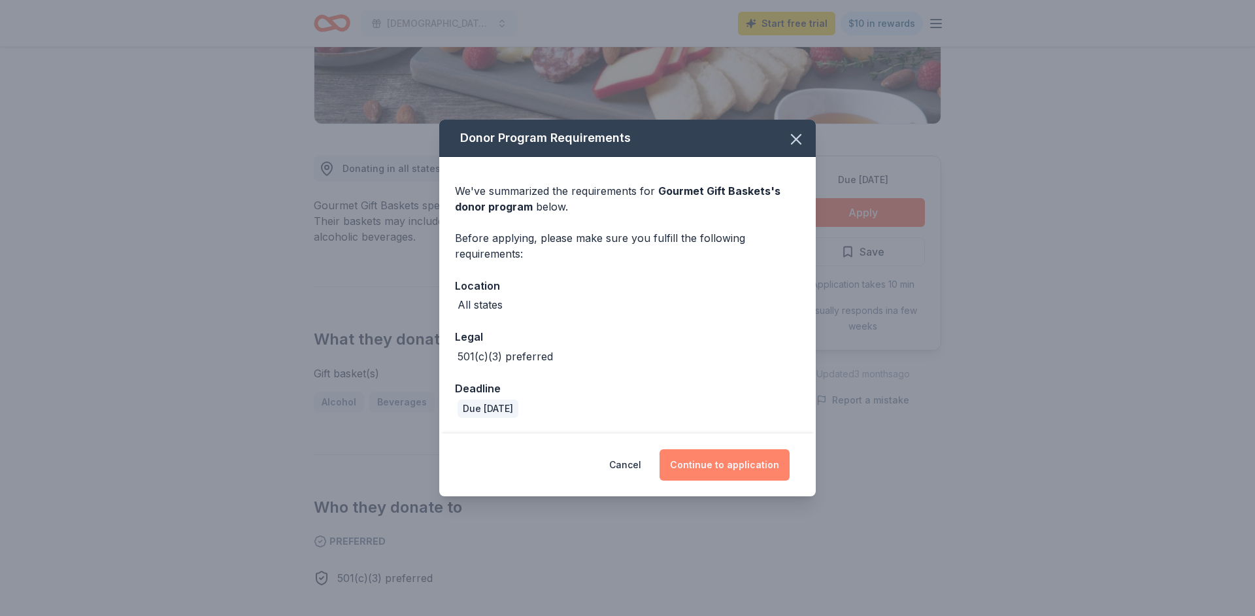
click at [709, 465] on button "Continue to application" at bounding box center [725, 464] width 130 height 31
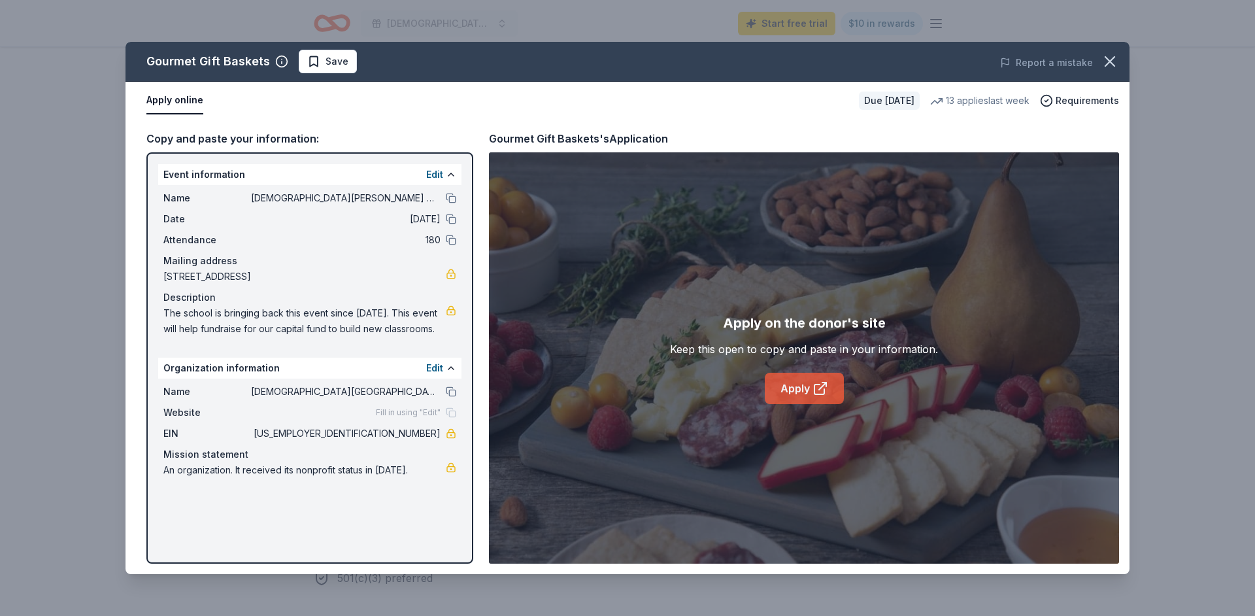
click at [817, 399] on link "Apply" at bounding box center [804, 388] width 79 height 31
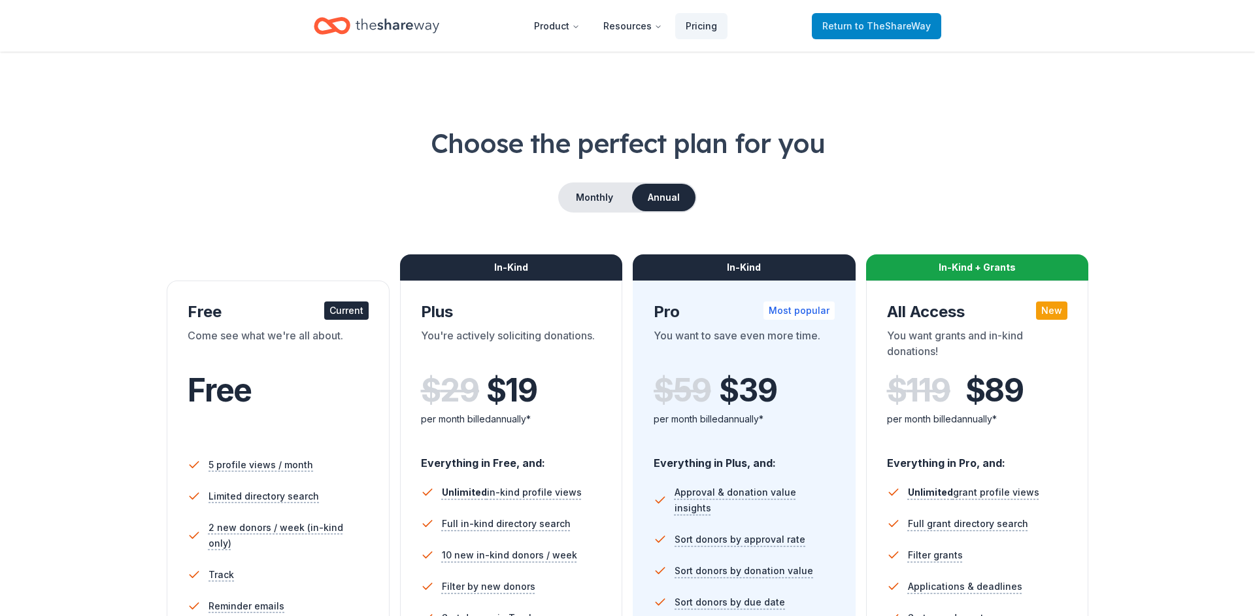
click at [874, 29] on span "to TheShareWay" at bounding box center [893, 25] width 76 height 11
